Goal: Task Accomplishment & Management: Complete application form

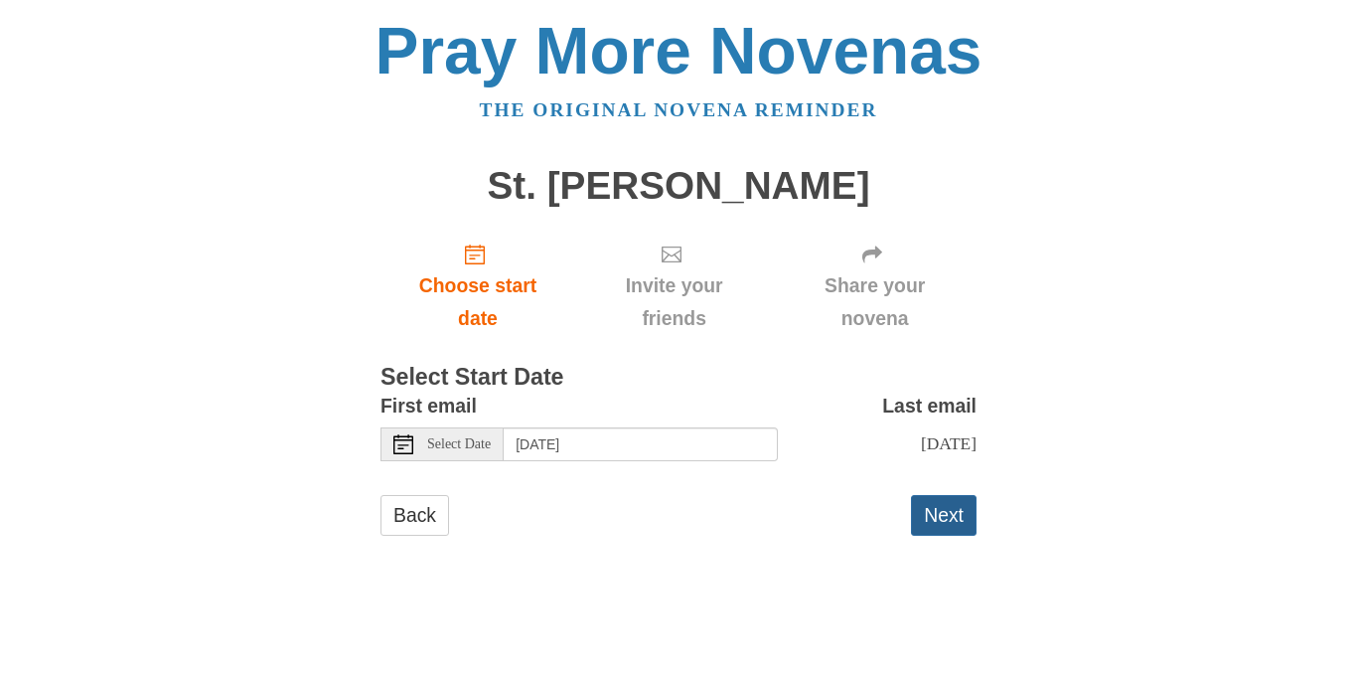
click at [949, 530] on button "Next" at bounding box center [944, 515] width 66 height 41
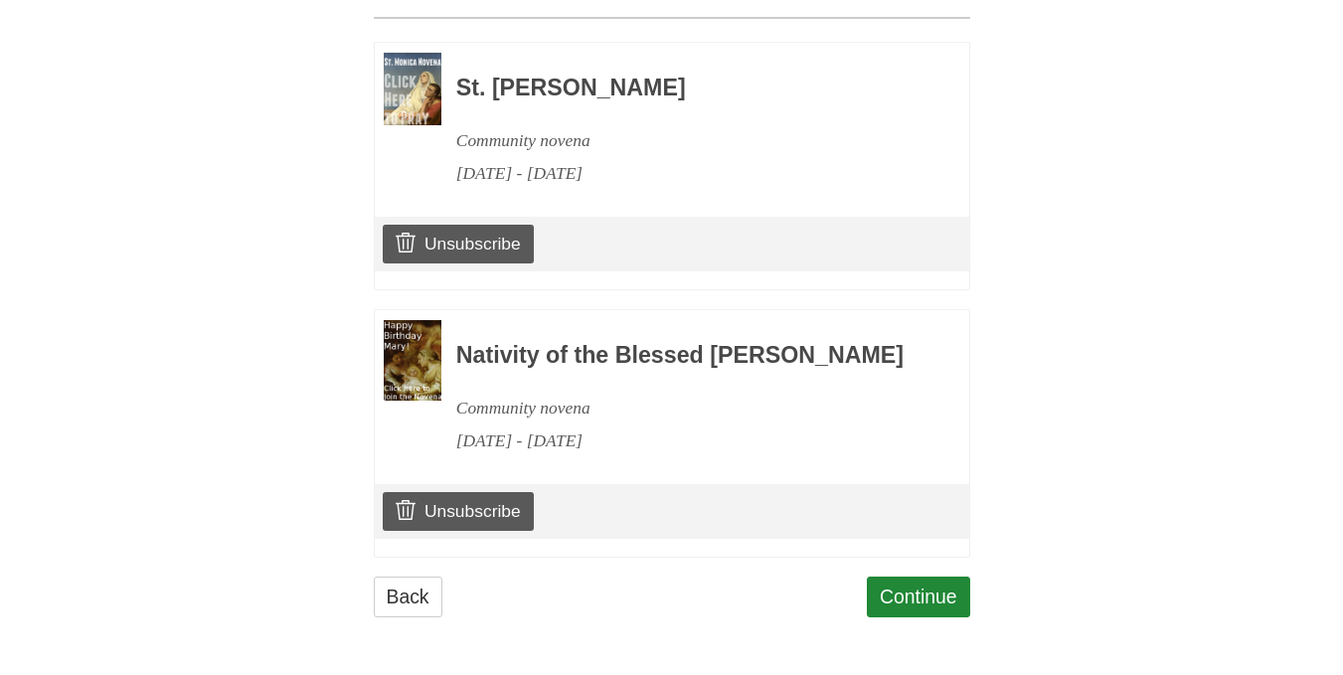
scroll to position [967, 0]
click at [886, 586] on link "Continue" at bounding box center [918, 596] width 103 height 41
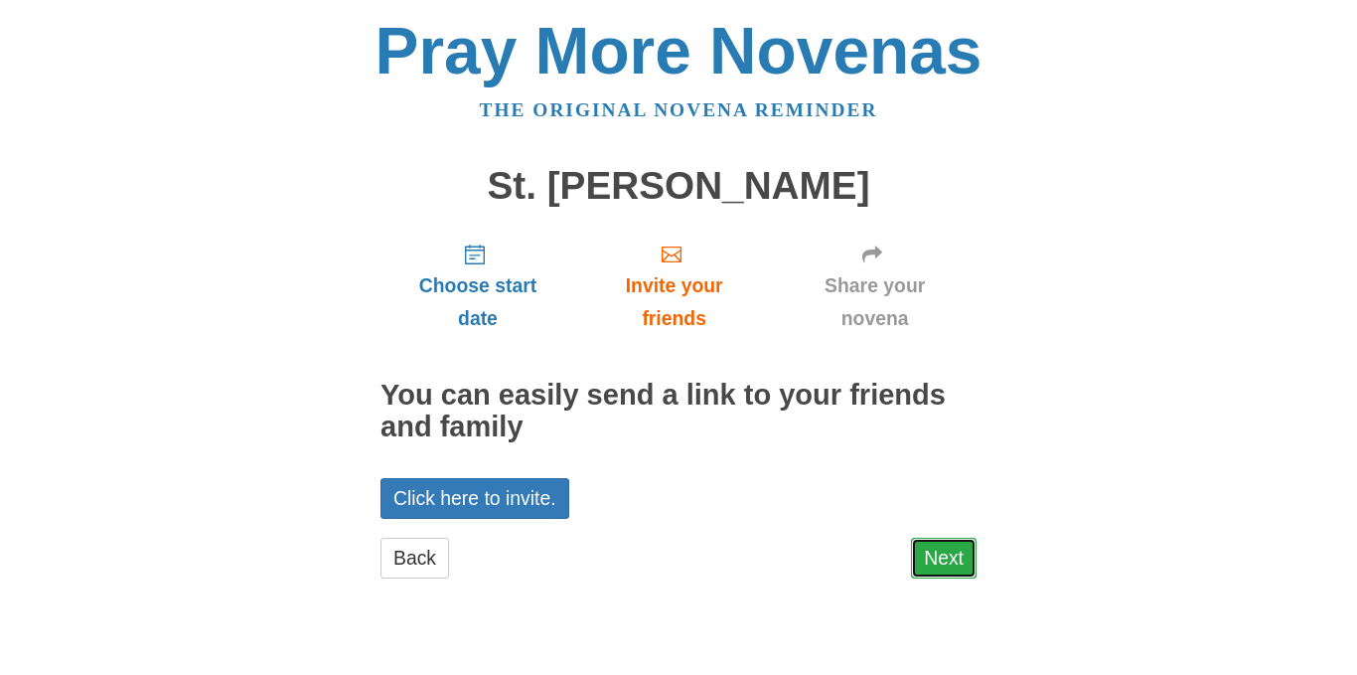
click at [963, 563] on link "Next" at bounding box center [944, 558] width 66 height 41
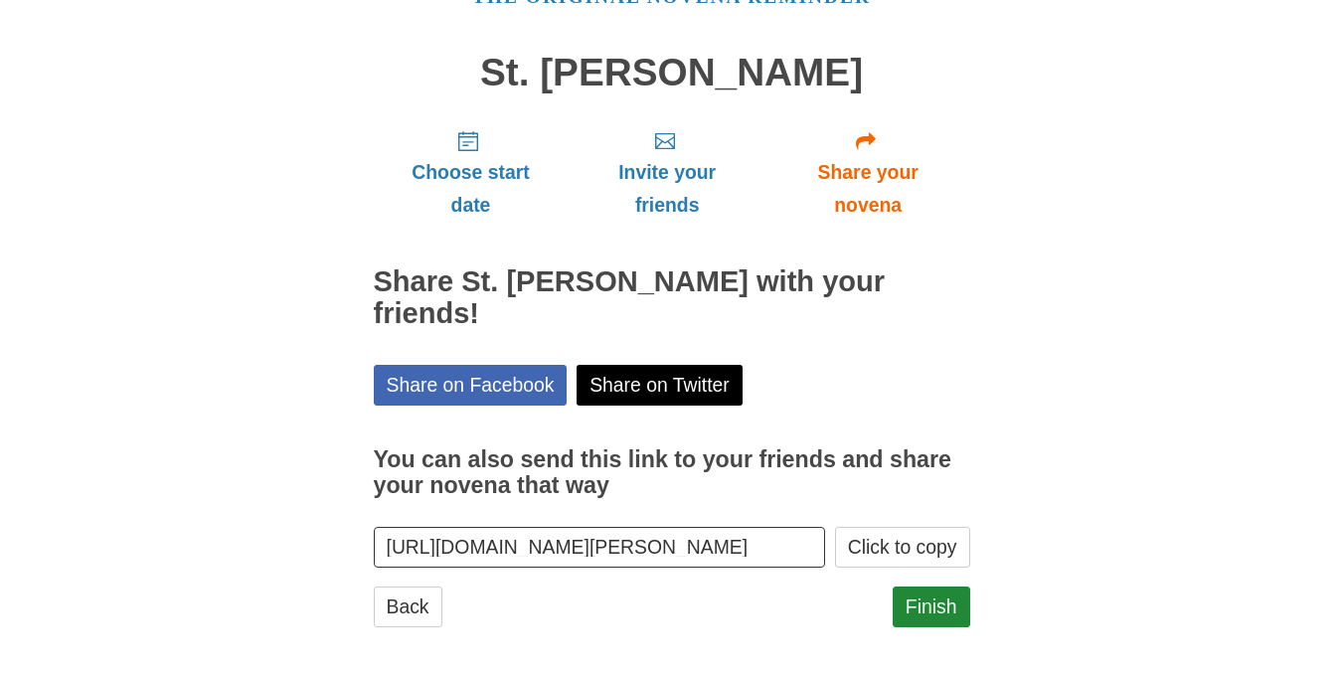
scroll to position [123, 0]
